Goal: Information Seeking & Learning: Find contact information

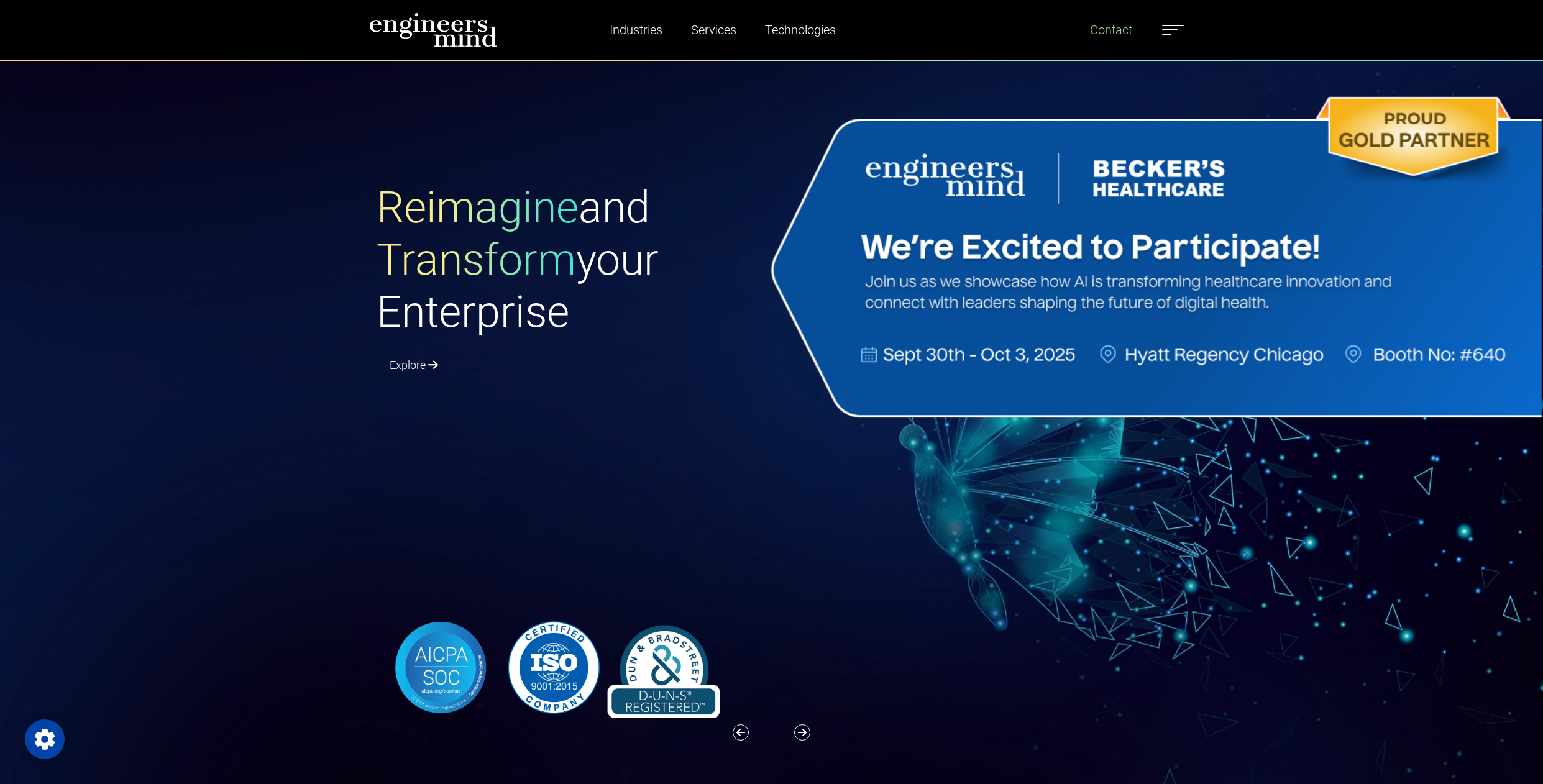
click at [1098, 30] on link "Contact" at bounding box center [1110, 30] width 52 height 29
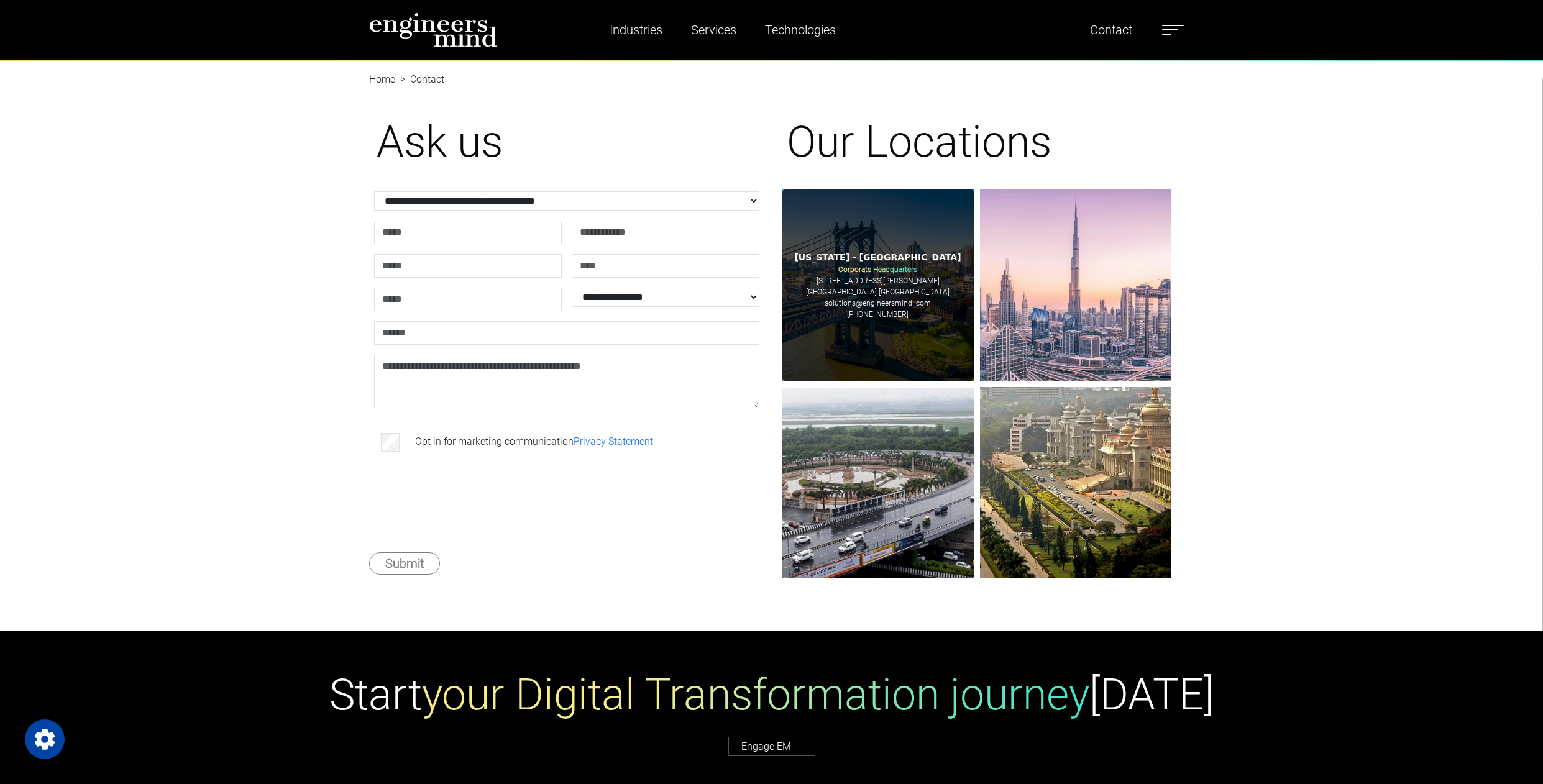
drag, startPoint x: 910, startPoint y: 319, endPoint x: 860, endPoint y: 318, distance: 50.0
click at [860, 318] on div "[US_STATE] - [GEOGRAPHIC_DATA] Corporate Headquarters [STREET_ADDRESS][PERSON_N…" at bounding box center [878, 285] width 191 height 191
copy p "[PHONE_NUMBER]"
